Goal: Transaction & Acquisition: Purchase product/service

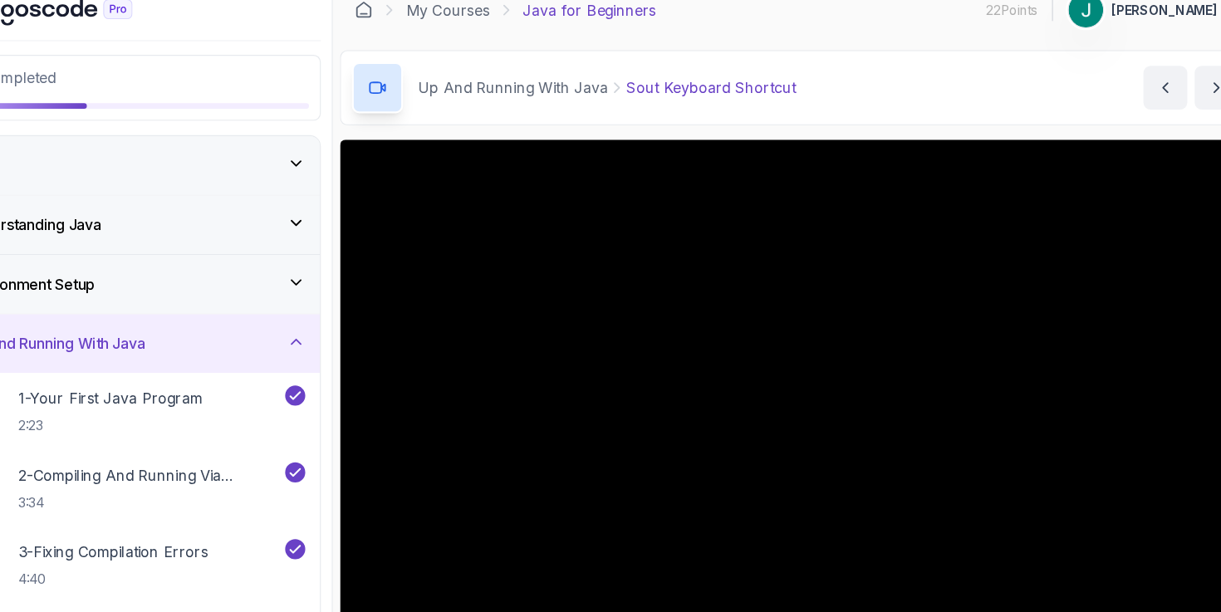
scroll to position [76, 0]
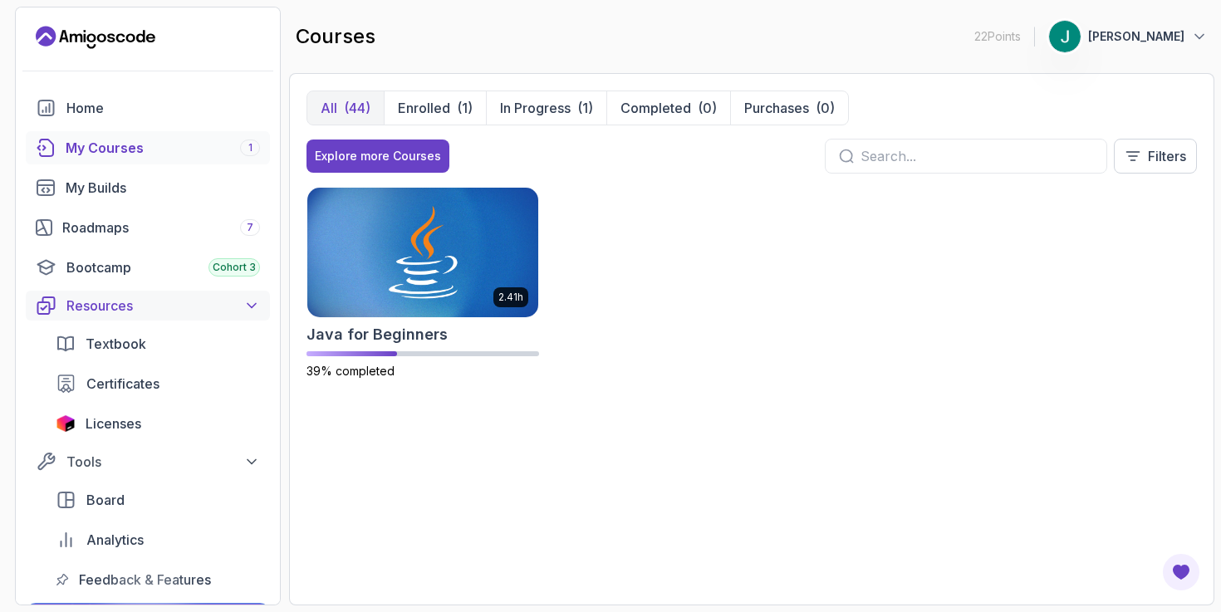
scroll to position [180, 0]
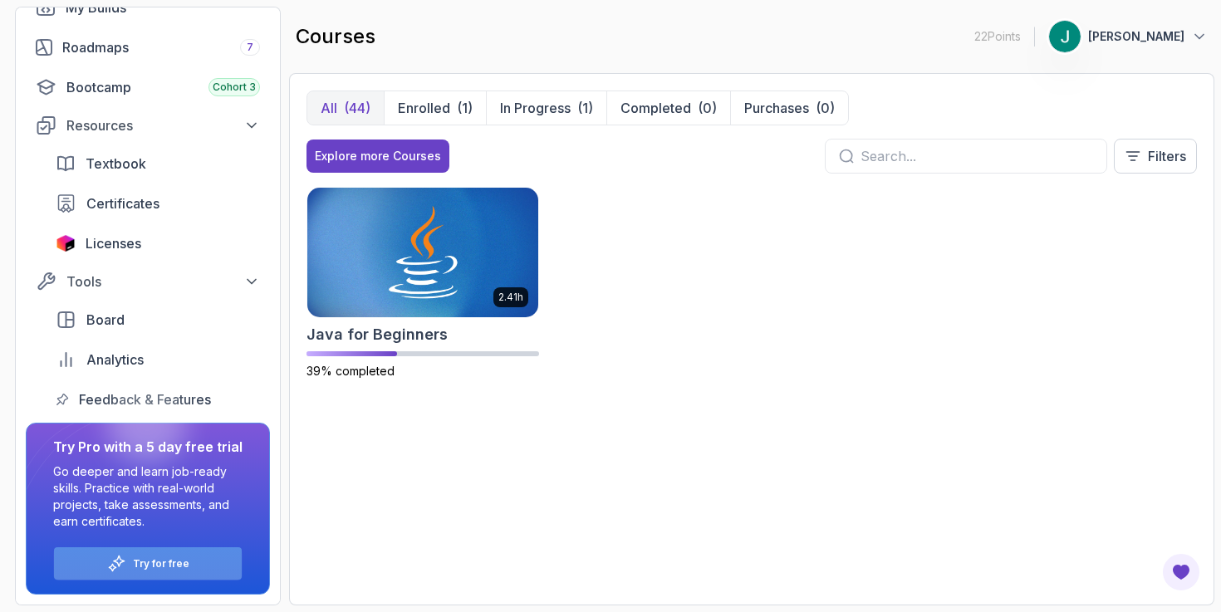
click at [191, 565] on div "Try for free" at bounding box center [148, 563] width 188 height 32
click at [159, 560] on p "Try for free" at bounding box center [161, 563] width 56 height 13
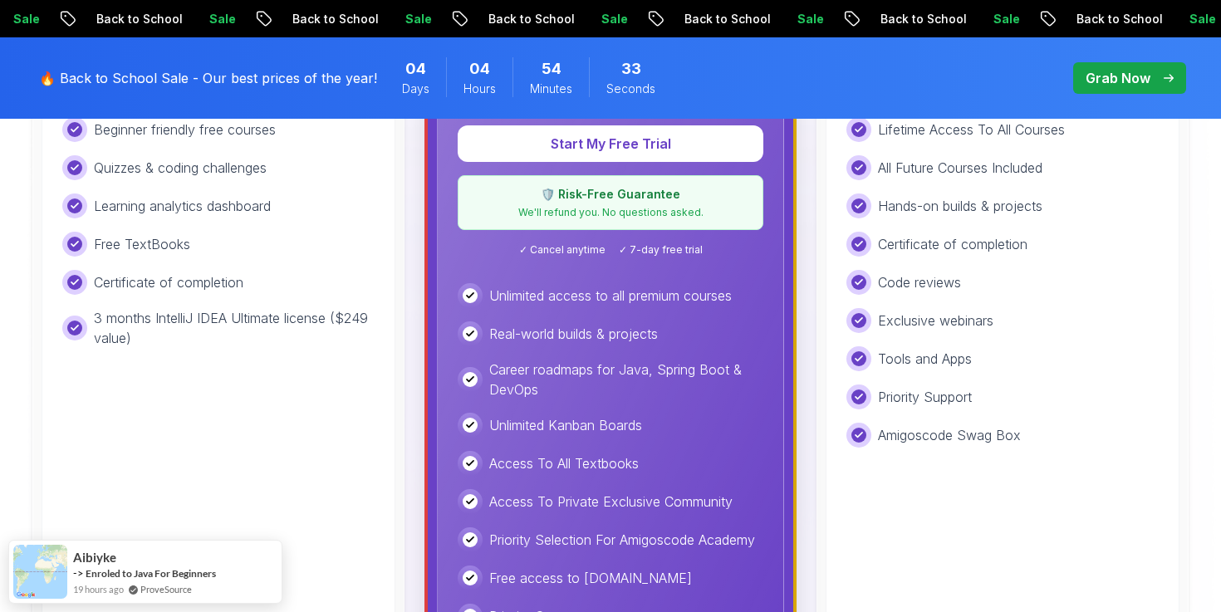
scroll to position [619, 0]
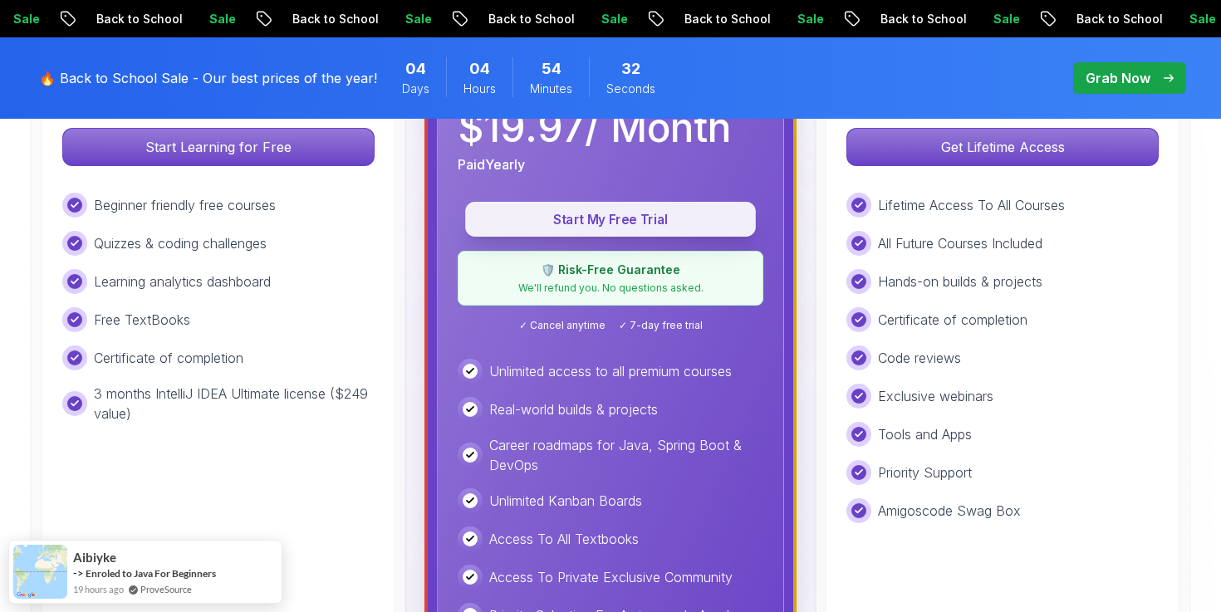
click at [583, 228] on p "Start My Free Trial" at bounding box center [610, 219] width 252 height 19
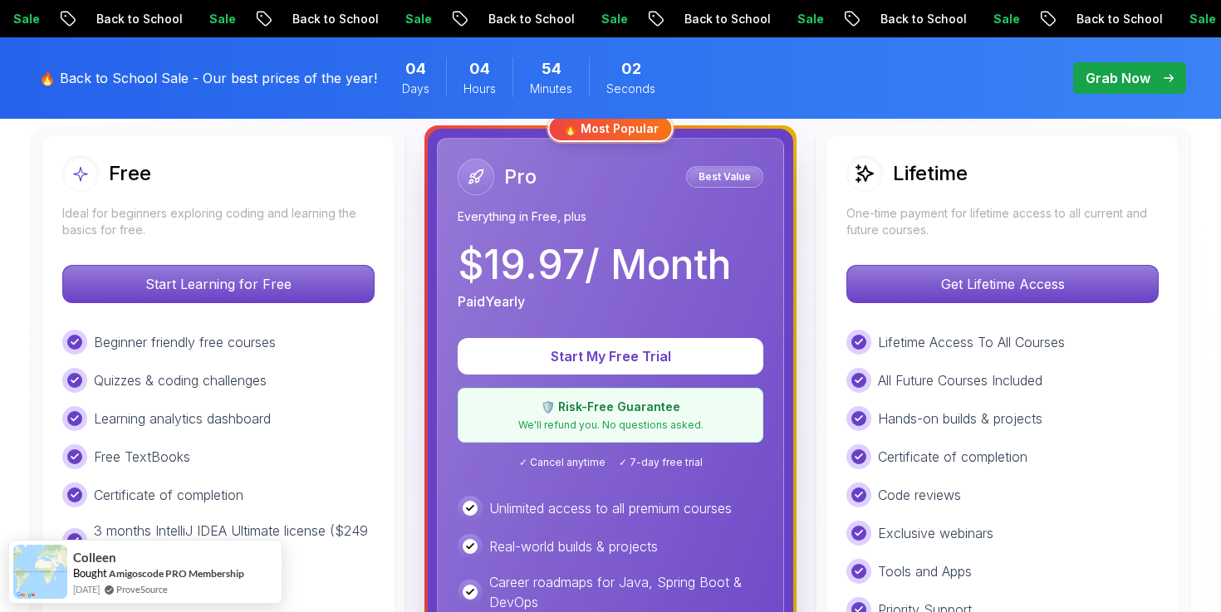
scroll to position [494, 0]
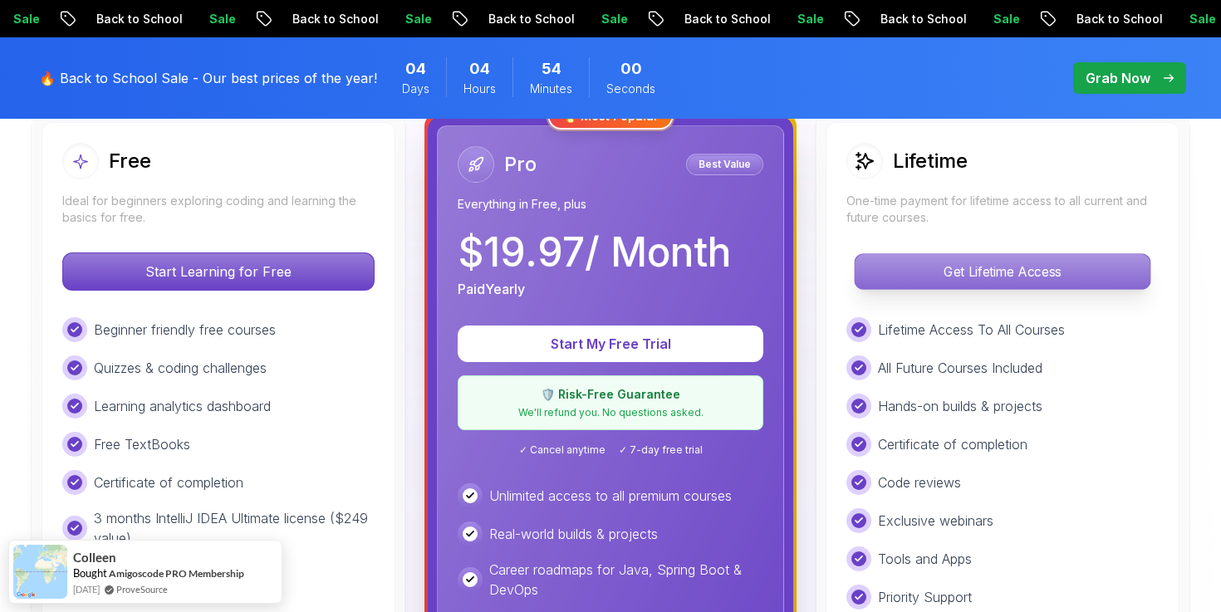
click at [894, 264] on p "Get Lifetime Access" at bounding box center [1002, 271] width 295 height 35
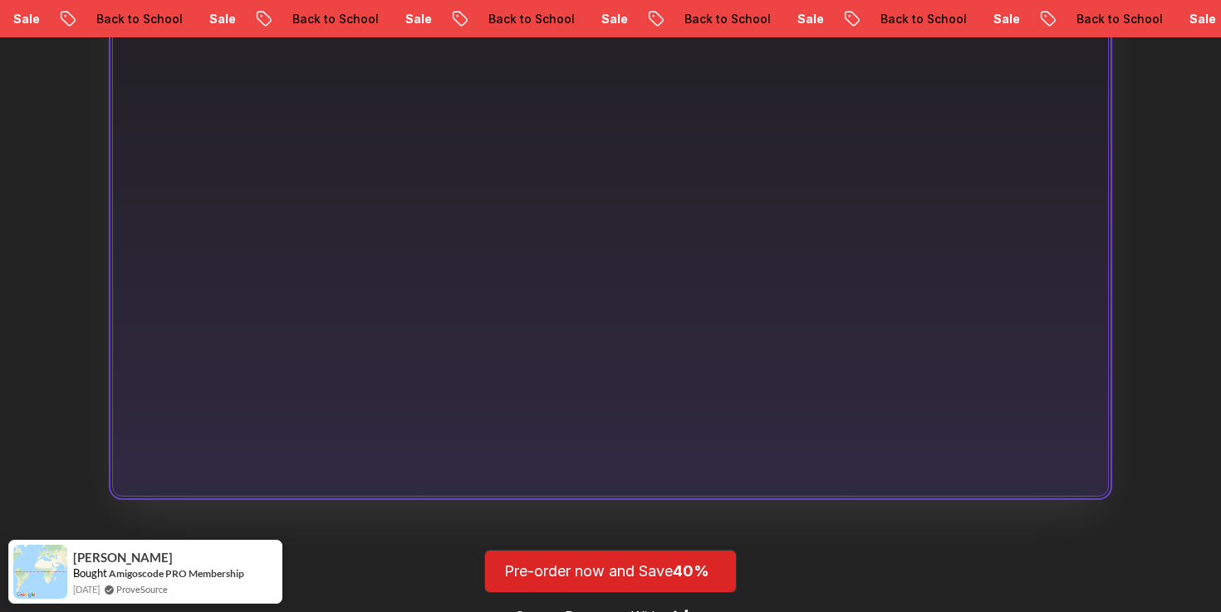
scroll to position [1154, 0]
